Goal: Download file/media

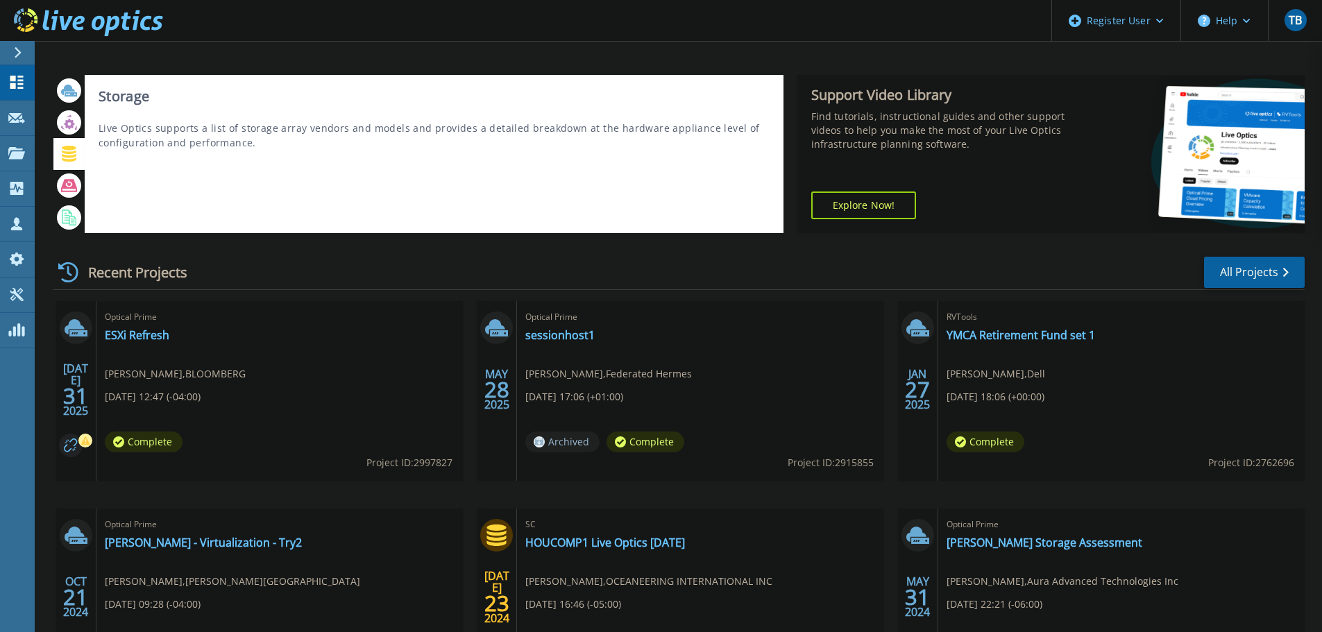
click at [71, 151] on icon at bounding box center [69, 154] width 16 height 16
click at [69, 150] on icon at bounding box center [69, 154] width 15 height 16
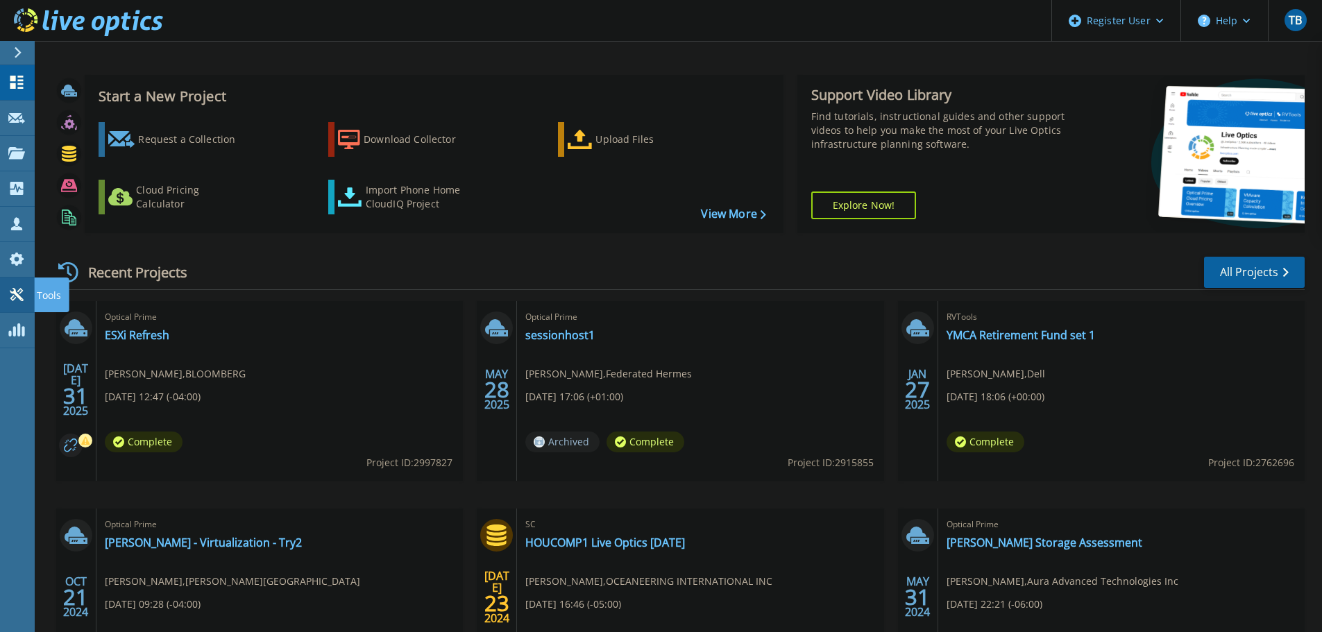
click at [15, 297] on icon at bounding box center [16, 294] width 17 height 13
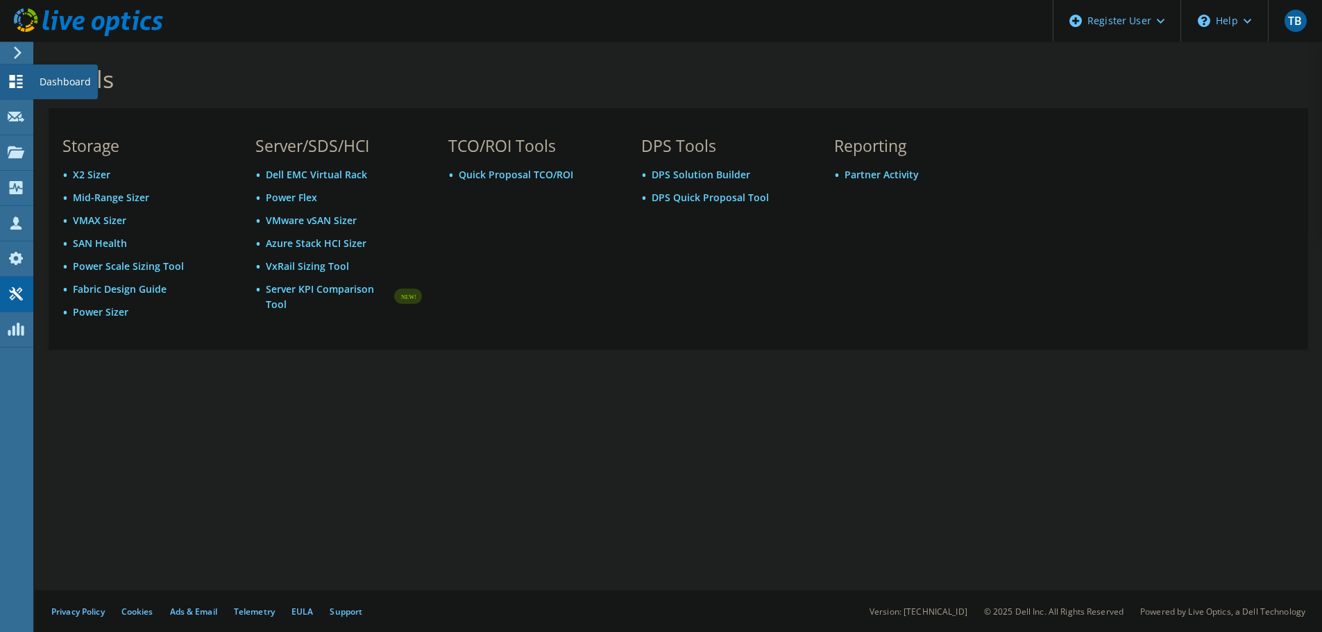
click at [17, 75] on icon at bounding box center [16, 81] width 17 height 13
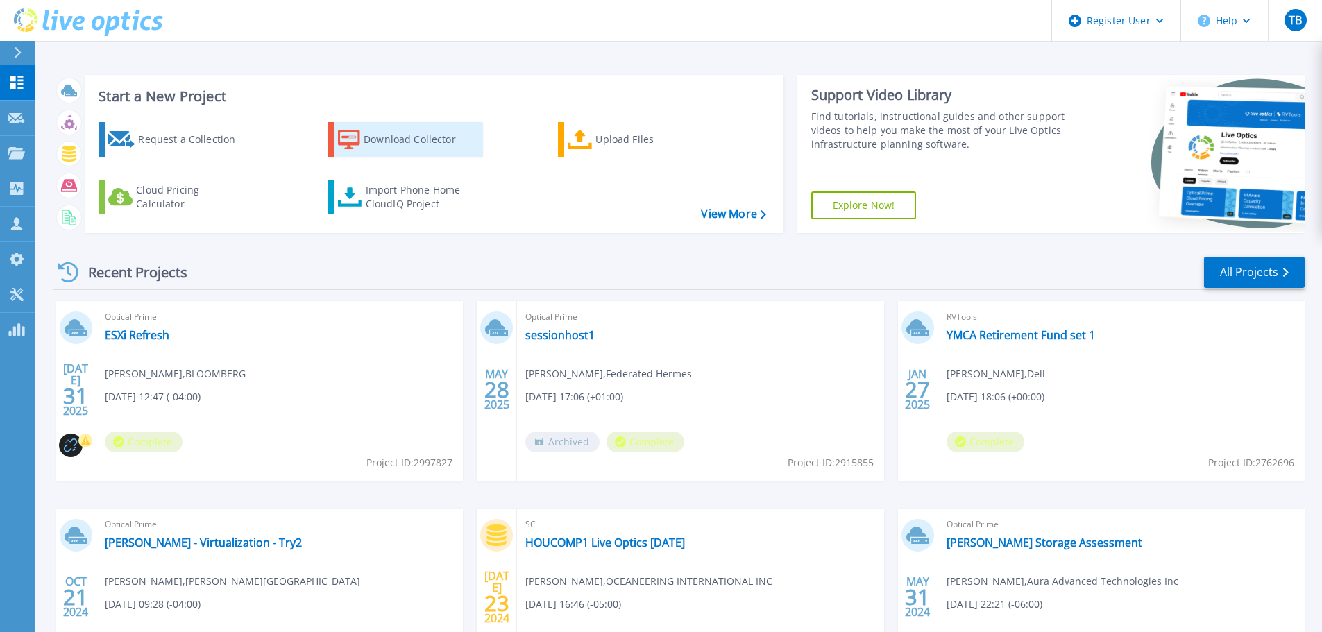
click at [377, 142] on div "Download Collector" at bounding box center [419, 140] width 111 height 28
click at [15, 80] on icon at bounding box center [16, 82] width 13 height 13
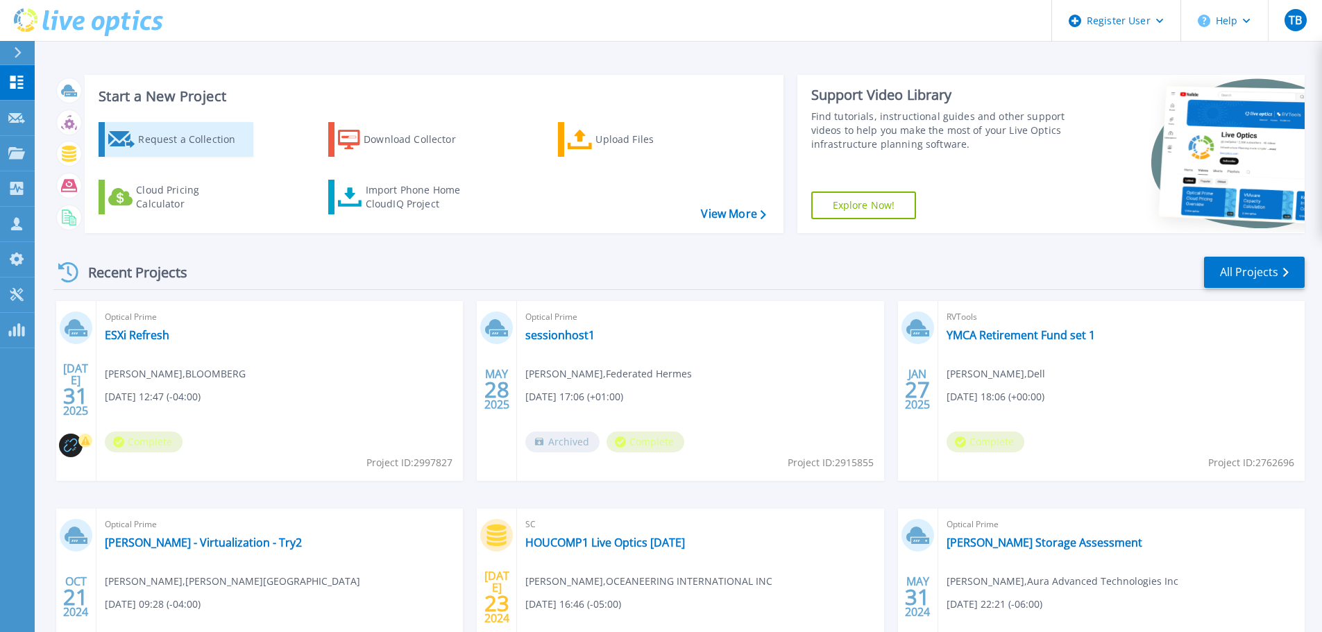
click at [222, 130] on div "Request a Collection" at bounding box center [193, 140] width 111 height 28
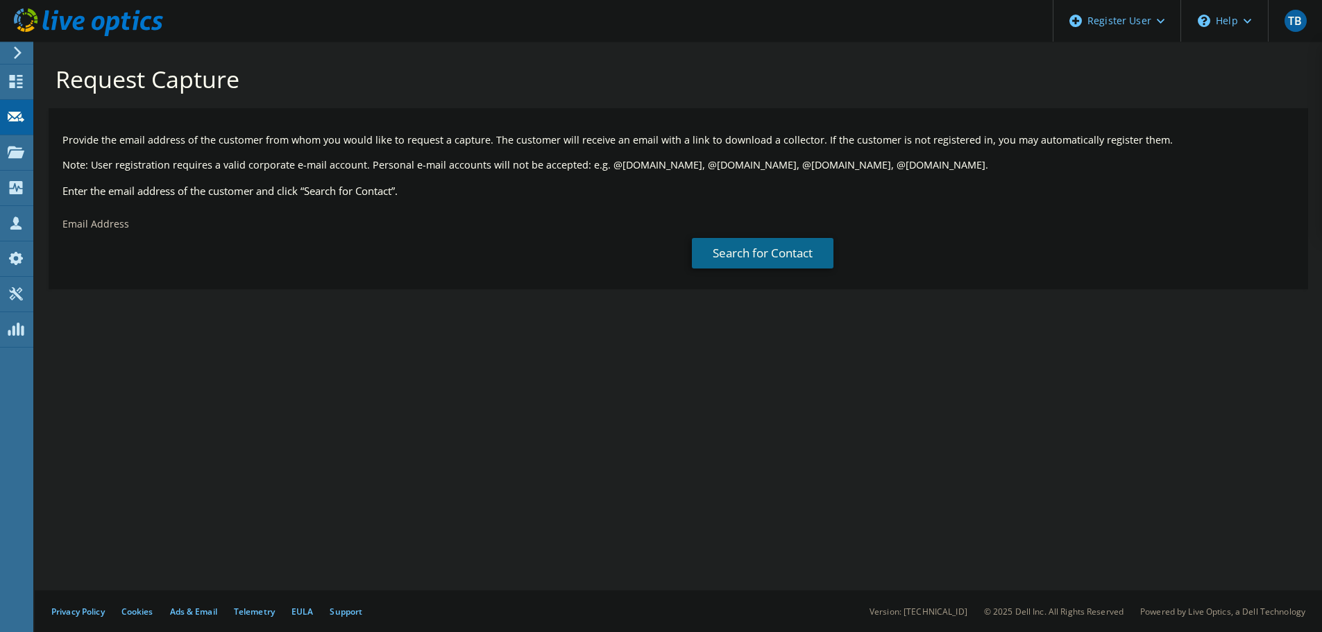
drag, startPoint x: 159, startPoint y: 228, endPoint x: 139, endPoint y: 237, distance: 22.4
click at [158, 228] on div "Email Address" at bounding box center [364, 241] width 630 height 62
click at [116, 244] on input "text" at bounding box center [361, 252] width 599 height 28
type input "[DOMAIN_NAME][EMAIL_ADDRESS][DOMAIN_NAME]"
click at [721, 255] on link "Search for Contact" at bounding box center [763, 253] width 142 height 31
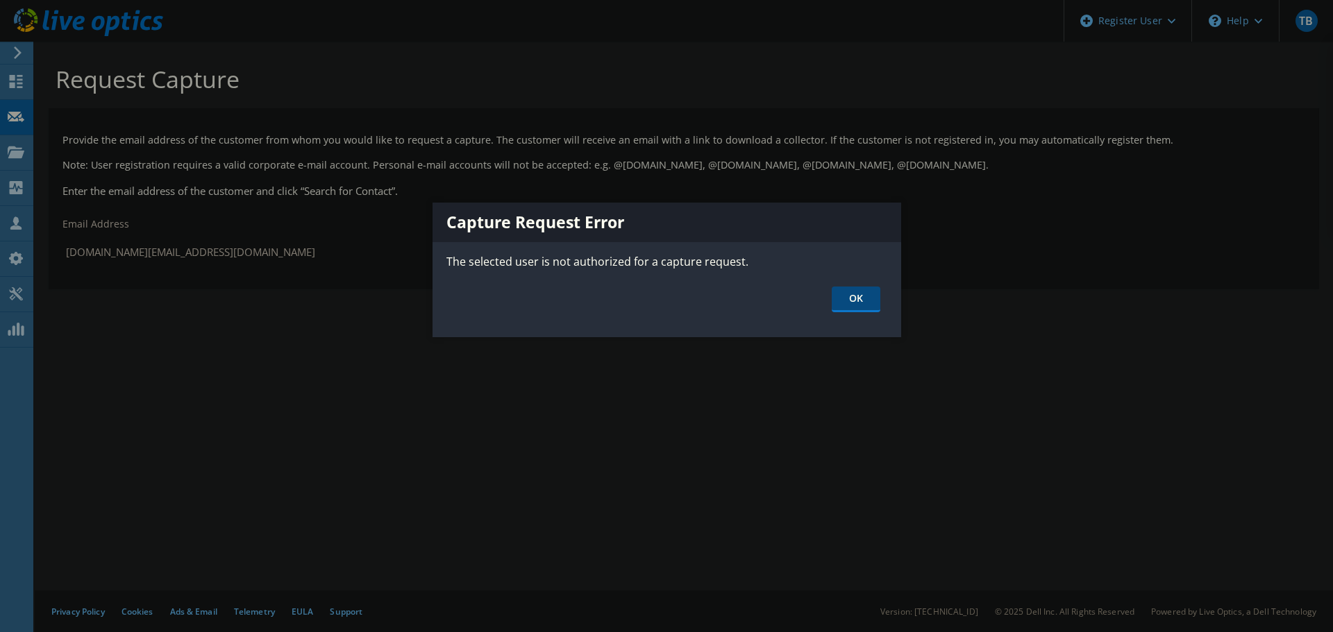
click at [863, 294] on link "OK" at bounding box center [856, 300] width 49 height 26
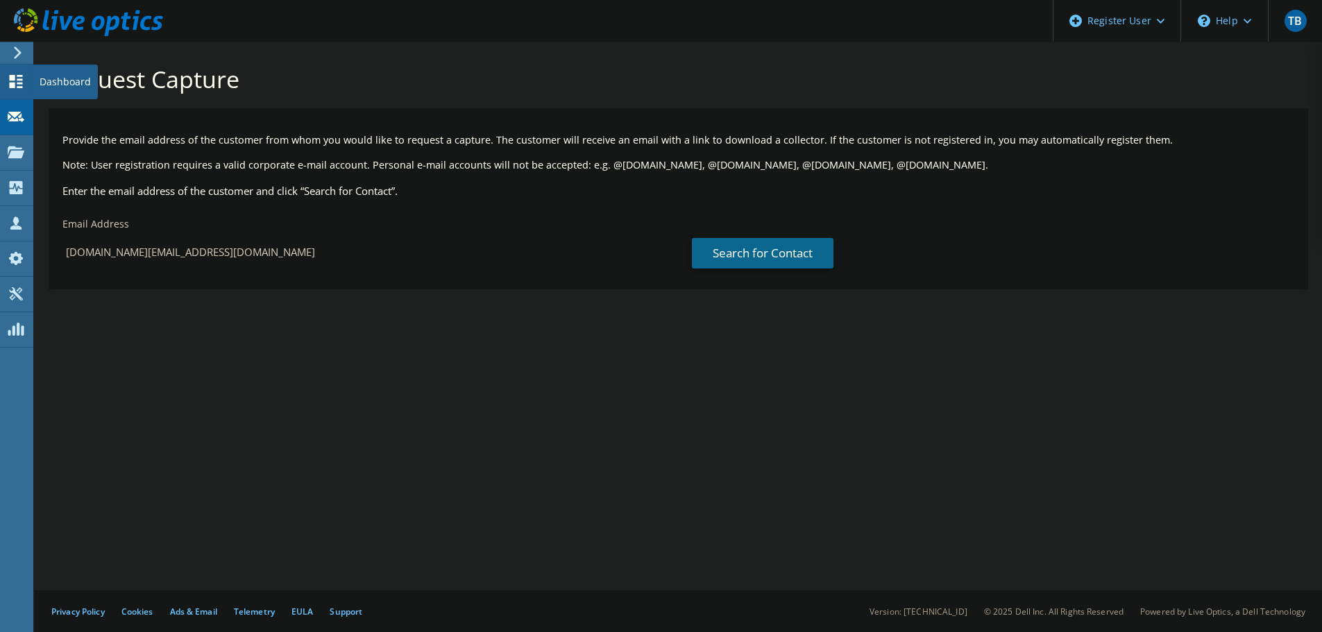
click at [14, 78] on use at bounding box center [16, 81] width 13 height 13
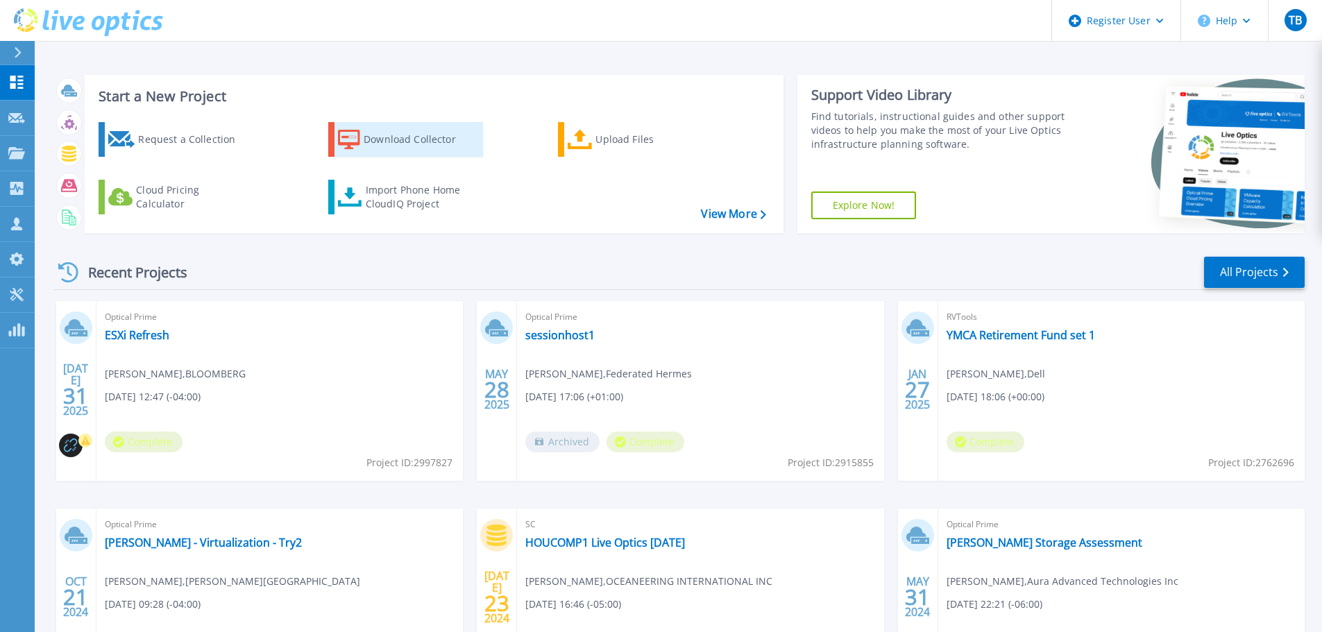
click at [412, 142] on div "Download Collector" at bounding box center [419, 140] width 111 height 28
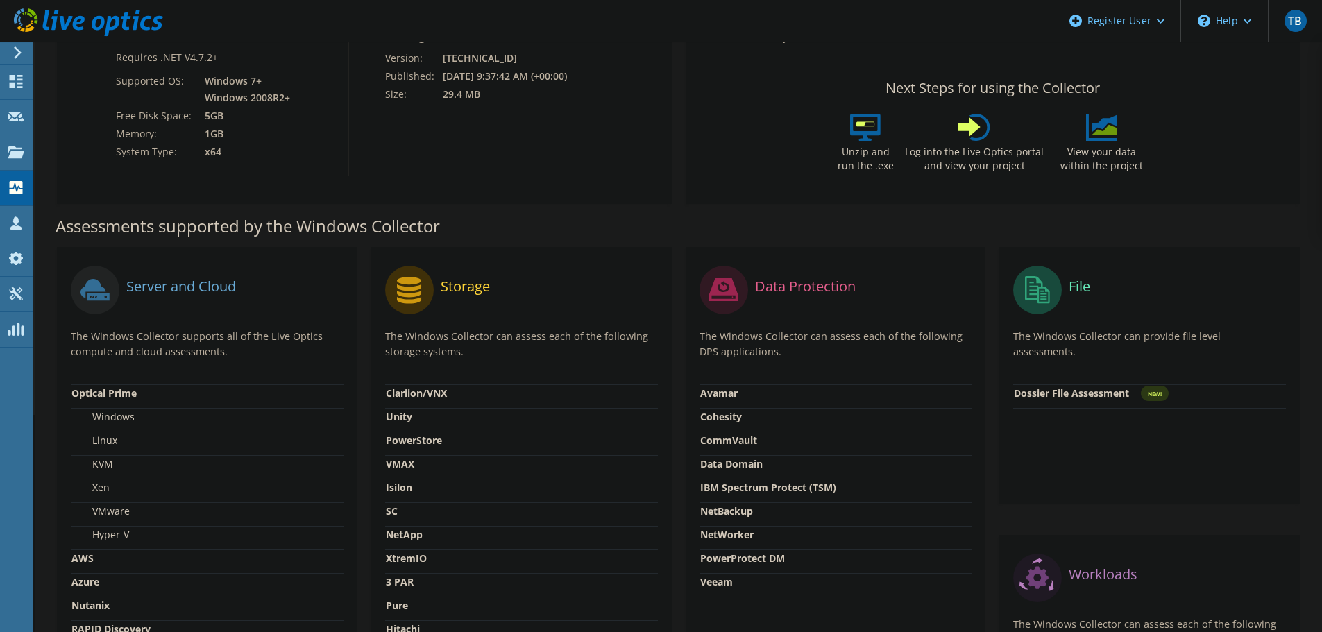
scroll to position [309, 0]
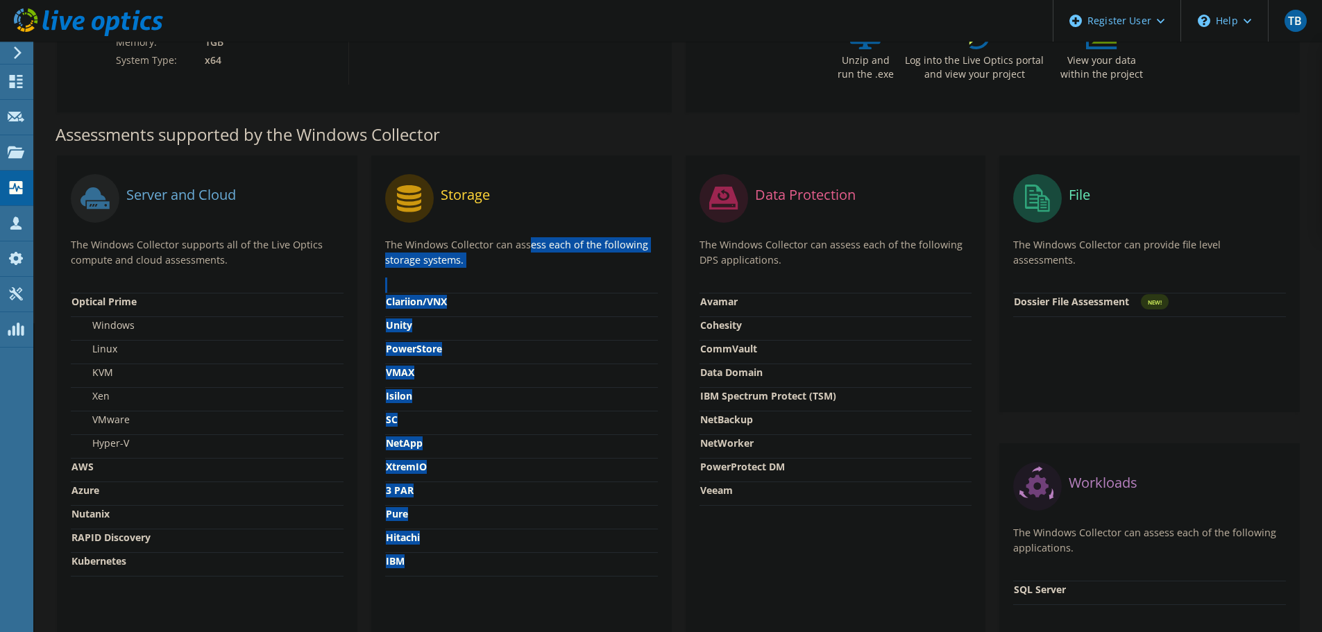
drag, startPoint x: 377, startPoint y: 237, endPoint x: 545, endPoint y: 571, distance: 373.1
click at [545, 571] on div "Storage The Windows Collector can assess each of the following storage systems.…" at bounding box center [521, 427] width 301 height 545
copy div "The Windows Collector can assess each of the following storage systems. Clariio…"
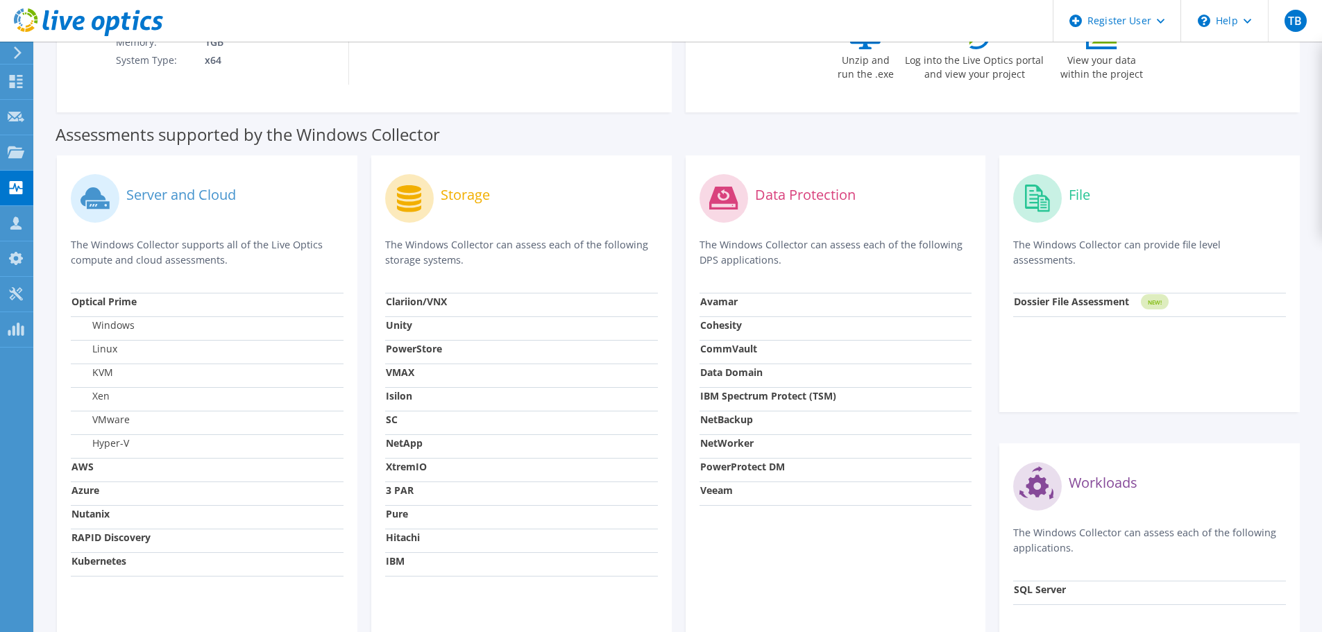
click at [618, 176] on div "Storage" at bounding box center [521, 198] width 273 height 58
click at [396, 488] on strong "3 PAR" at bounding box center [400, 490] width 28 height 13
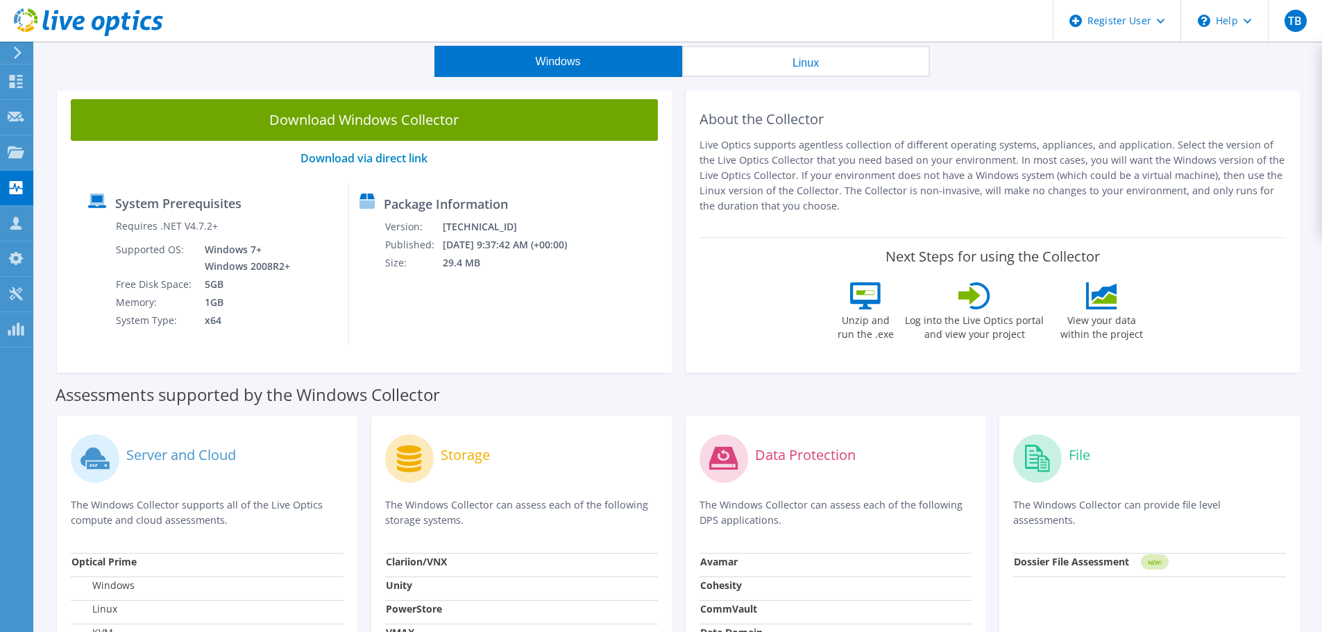
scroll to position [0, 0]
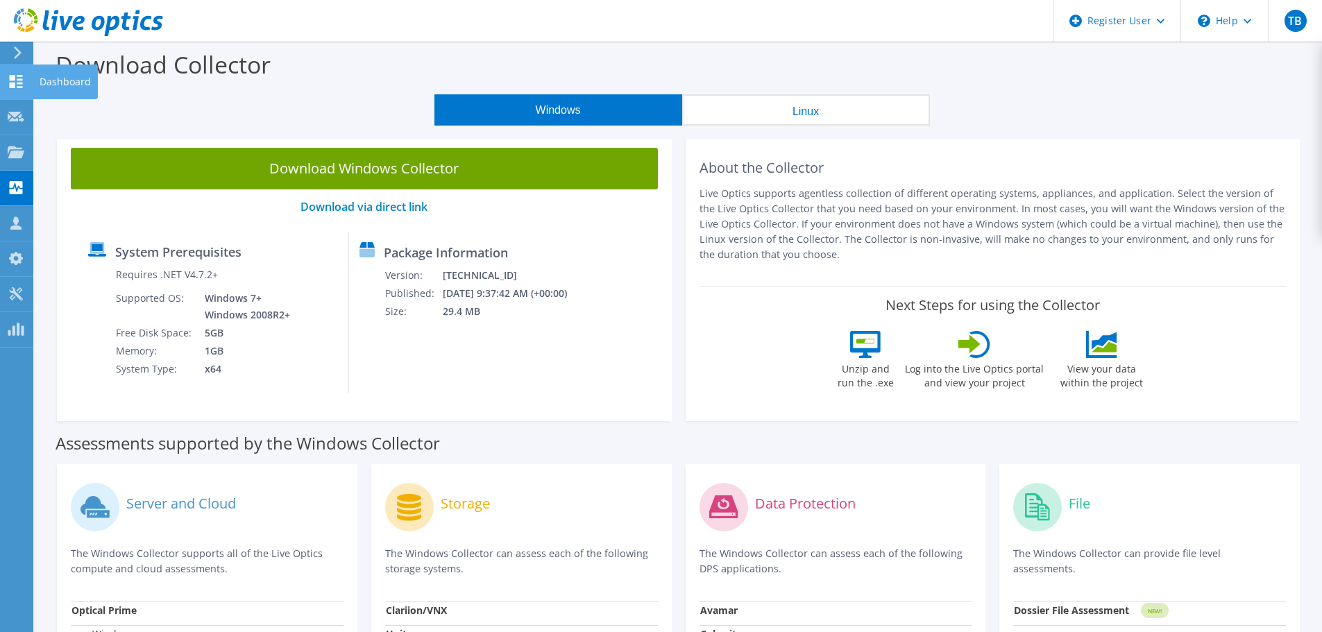
click at [12, 80] on use at bounding box center [16, 81] width 13 height 13
